Goal: Task Accomplishment & Management: Use online tool/utility

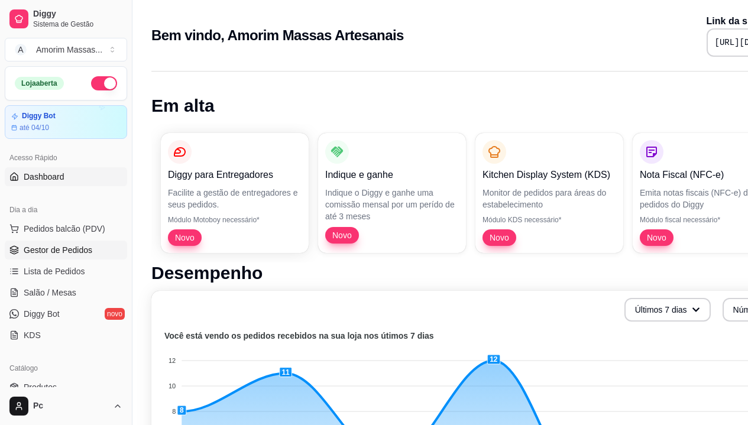
click at [62, 254] on span "Gestor de Pedidos" at bounding box center [58, 250] width 69 height 12
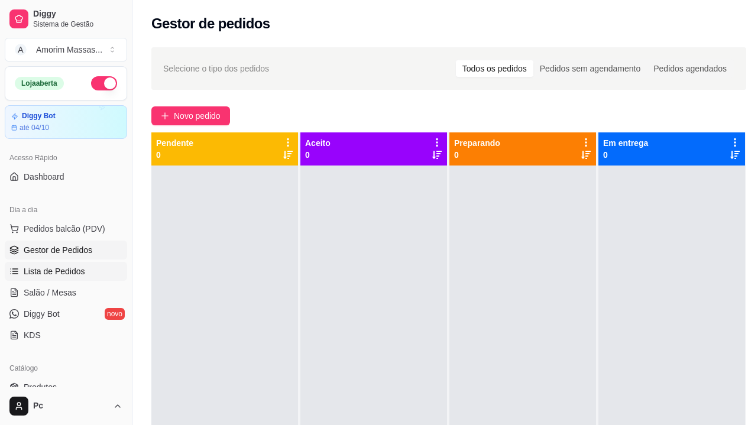
click at [59, 265] on link "Lista de Pedidos" at bounding box center [66, 271] width 122 height 19
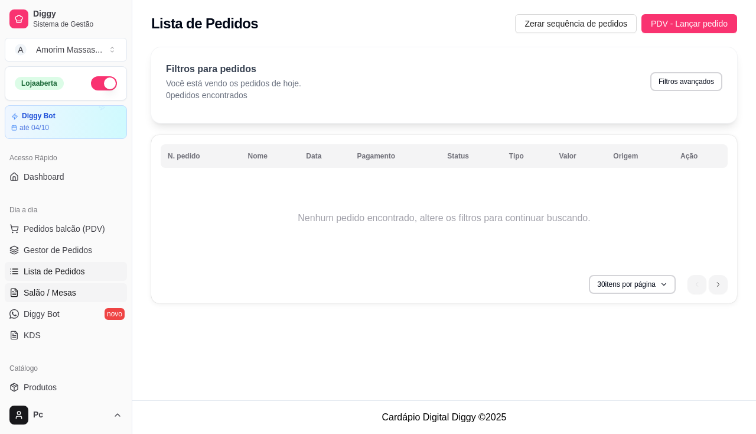
click at [70, 288] on span "Salão / Mesas" at bounding box center [50, 293] width 53 height 12
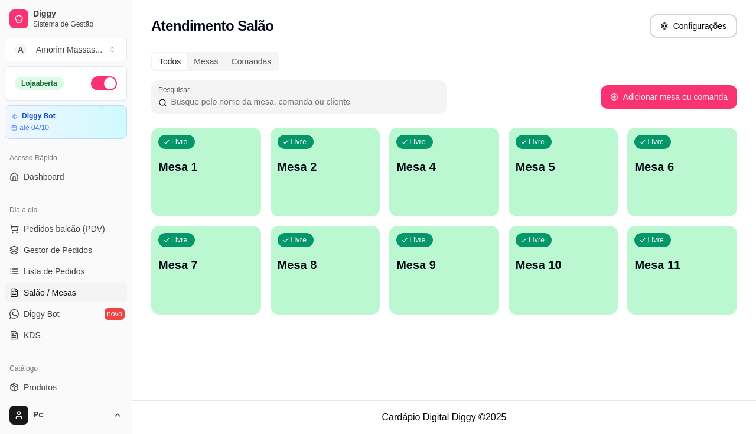
click at [215, 164] on p "Mesa 1" at bounding box center [206, 166] width 96 height 17
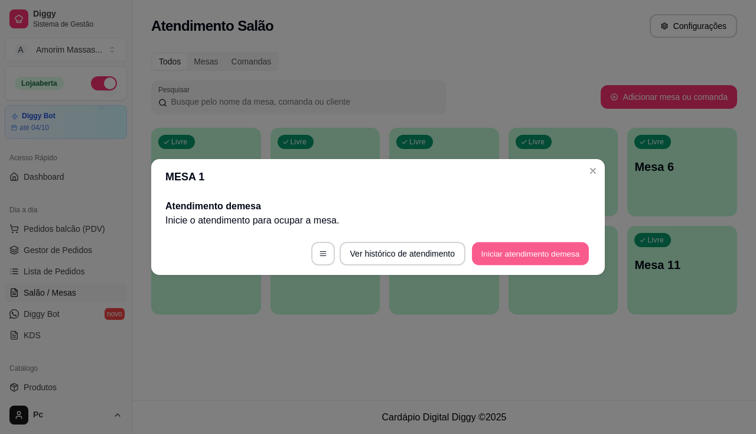
click at [553, 255] on button "Iniciar atendimento de mesa" at bounding box center [530, 253] width 117 height 23
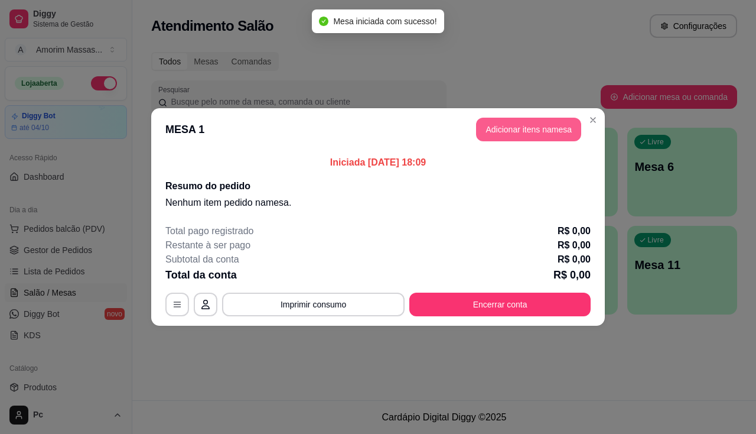
click at [557, 131] on button "Adicionar itens na mesa" at bounding box center [528, 130] width 105 height 24
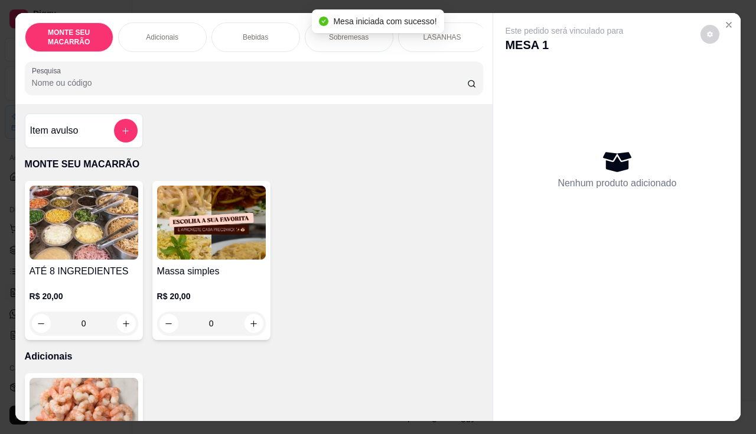
click at [212, 220] on img at bounding box center [211, 223] width 109 height 74
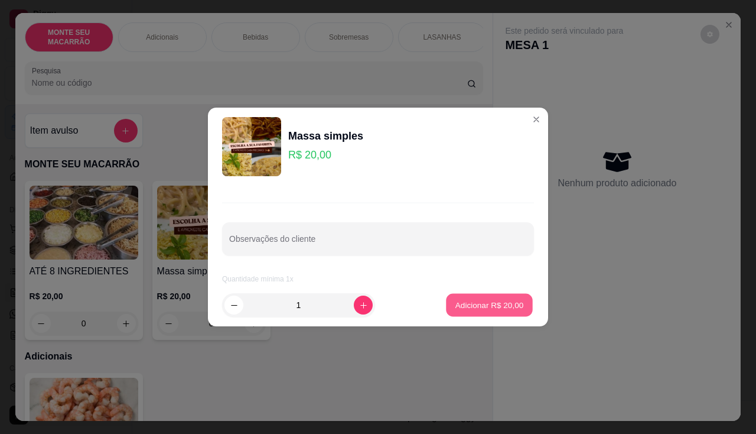
click at [461, 308] on p "Adicionar R$ 20,00" at bounding box center [490, 304] width 69 height 11
type input "1"
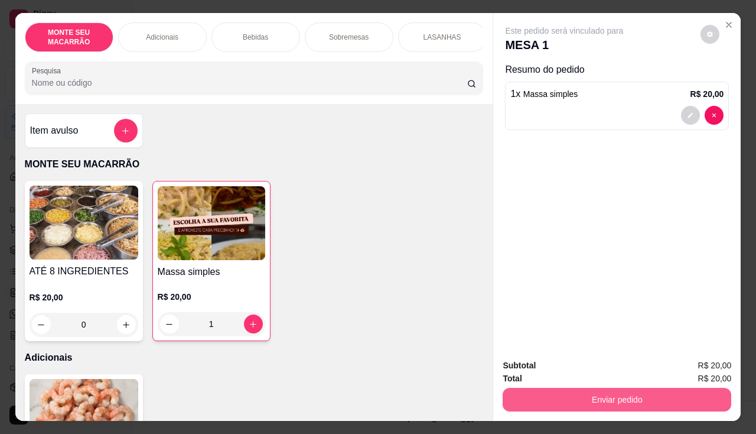
click at [601, 405] on button "Enviar pedido" at bounding box center [617, 400] width 229 height 24
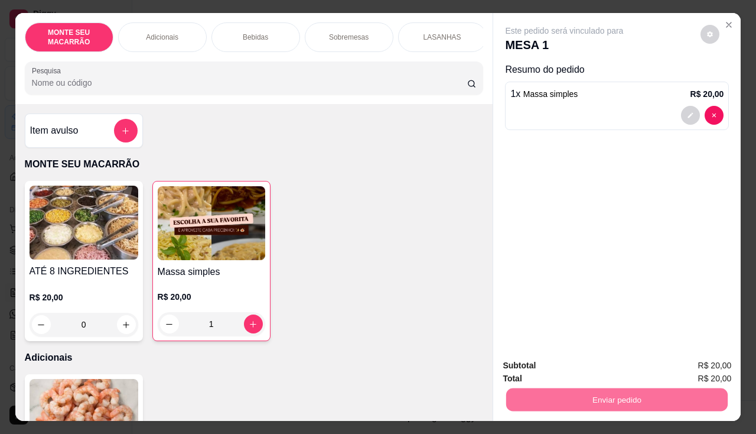
click at [628, 365] on button "Não registrar e enviar pedido" at bounding box center [578, 366] width 123 height 22
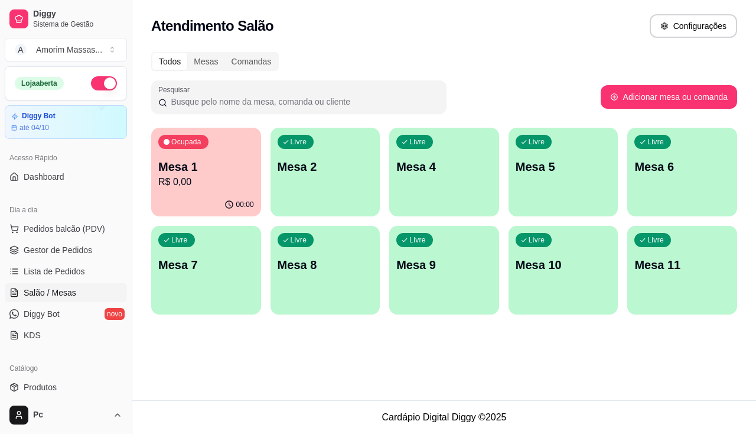
click at [176, 177] on p "R$ 0,00" at bounding box center [206, 182] width 96 height 14
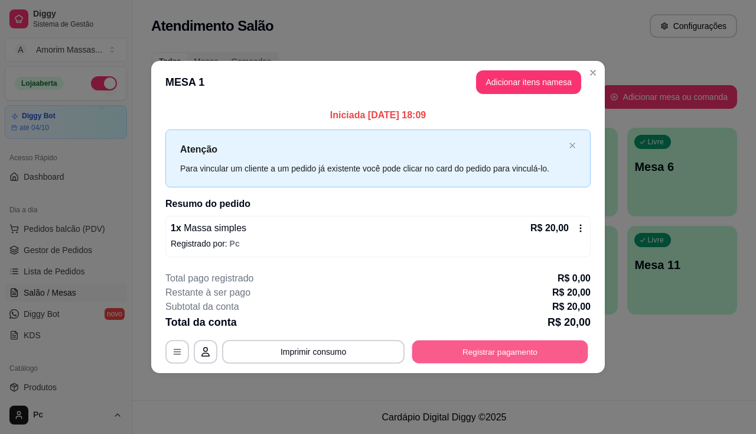
click at [480, 345] on button "Registrar pagamento" at bounding box center [501, 351] width 176 height 23
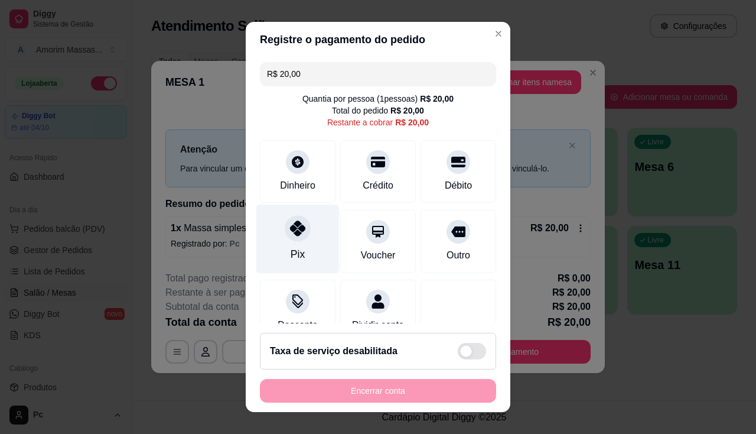
click at [297, 228] on icon at bounding box center [297, 227] width 15 height 15
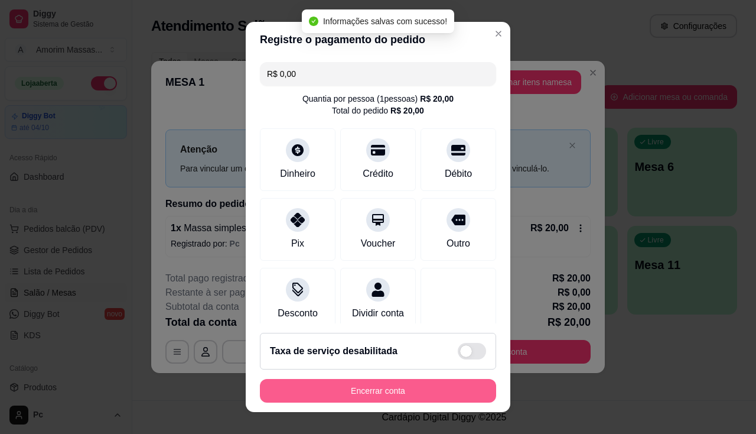
type input "R$ 0,00"
click at [363, 395] on button "Encerrar conta" at bounding box center [378, 391] width 236 height 24
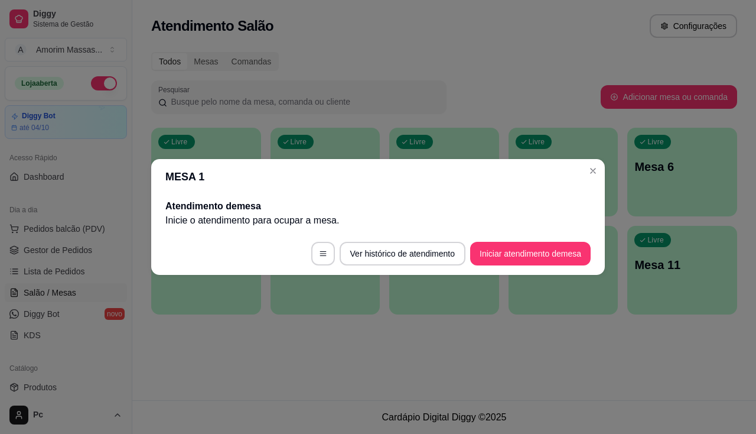
click at [594, 160] on header "MESA 1" at bounding box center [378, 176] width 454 height 35
